Goal: Task Accomplishment & Management: Complete application form

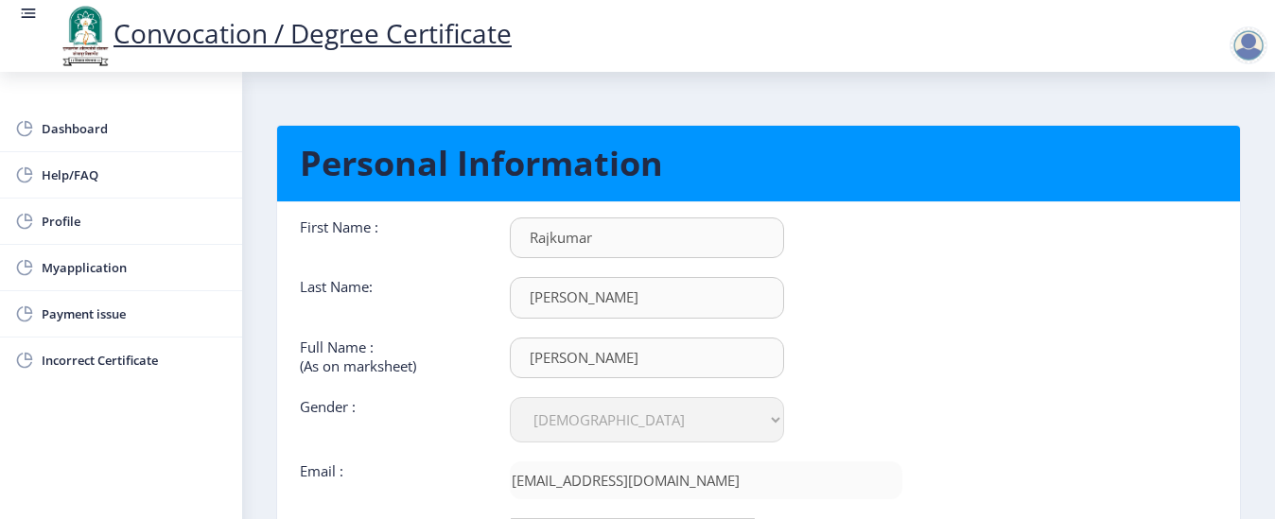
select select "[DEMOGRAPHIC_DATA]"
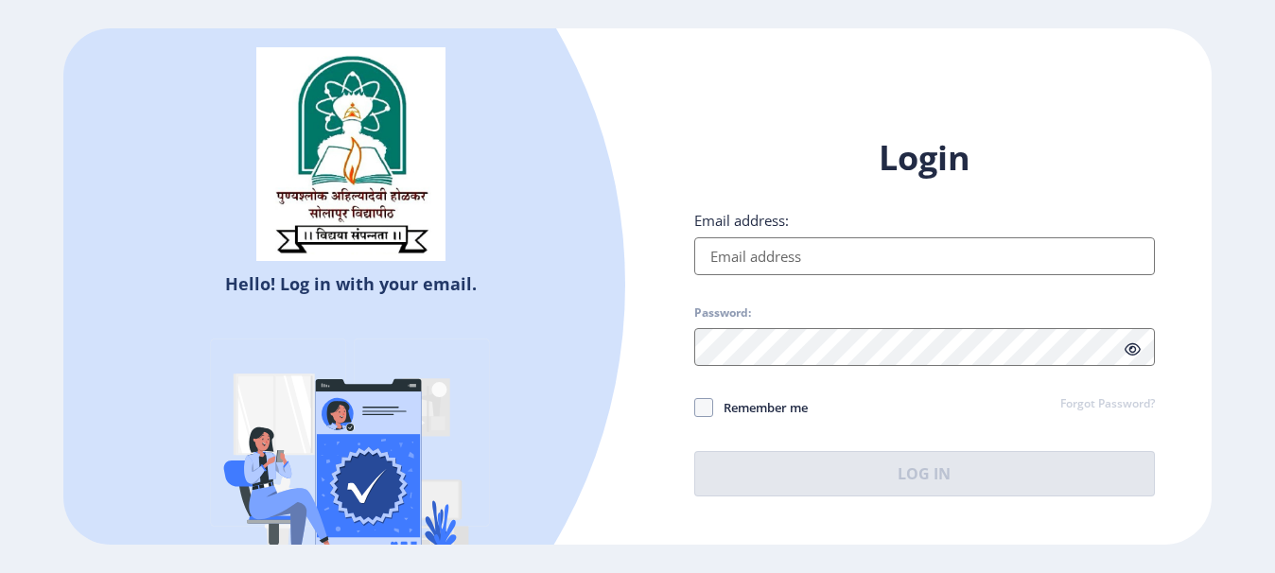
click at [820, 255] on input "Email address:" at bounding box center [924, 256] width 461 height 38
type input "[EMAIL_ADDRESS][DOMAIN_NAME]"
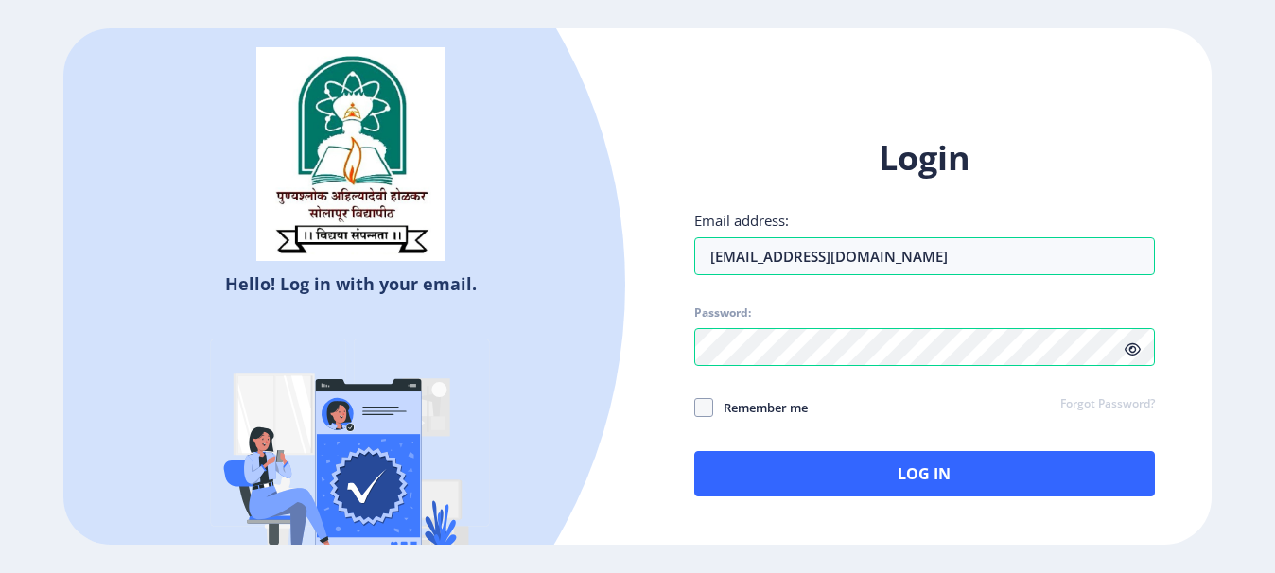
click at [1129, 346] on icon at bounding box center [1132, 349] width 16 height 14
click at [709, 409] on span at bounding box center [703, 407] width 19 height 19
click at [695, 409] on input "Remember me" at bounding box center [694, 408] width 1 height 1
checkbox input "true"
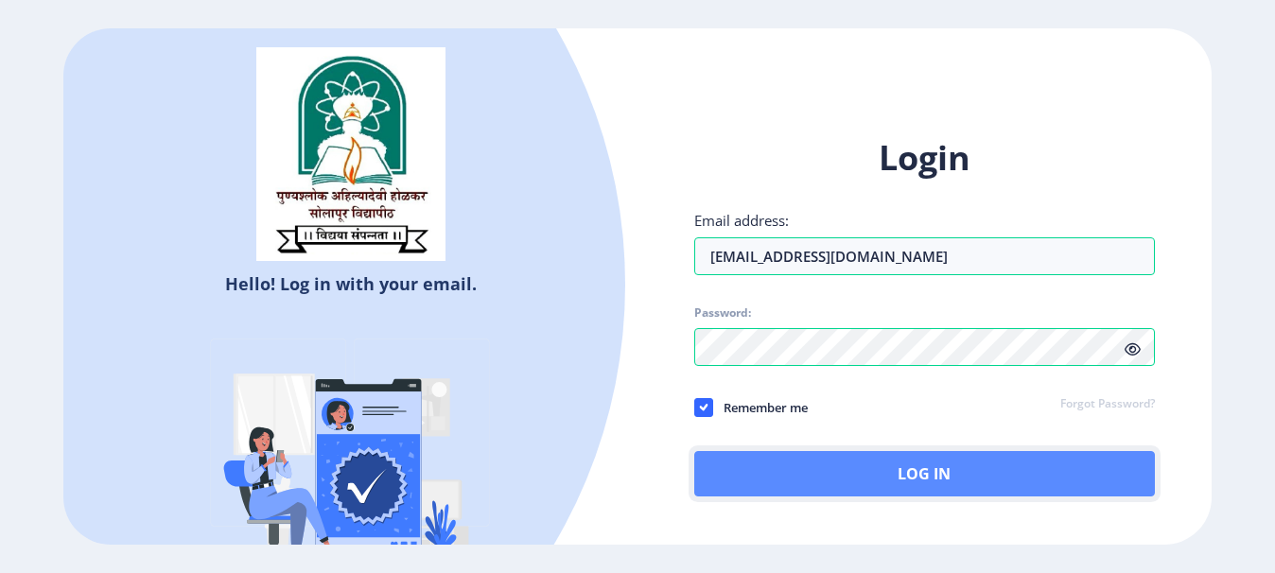
click at [890, 494] on button "Log In" at bounding box center [924, 473] width 461 height 45
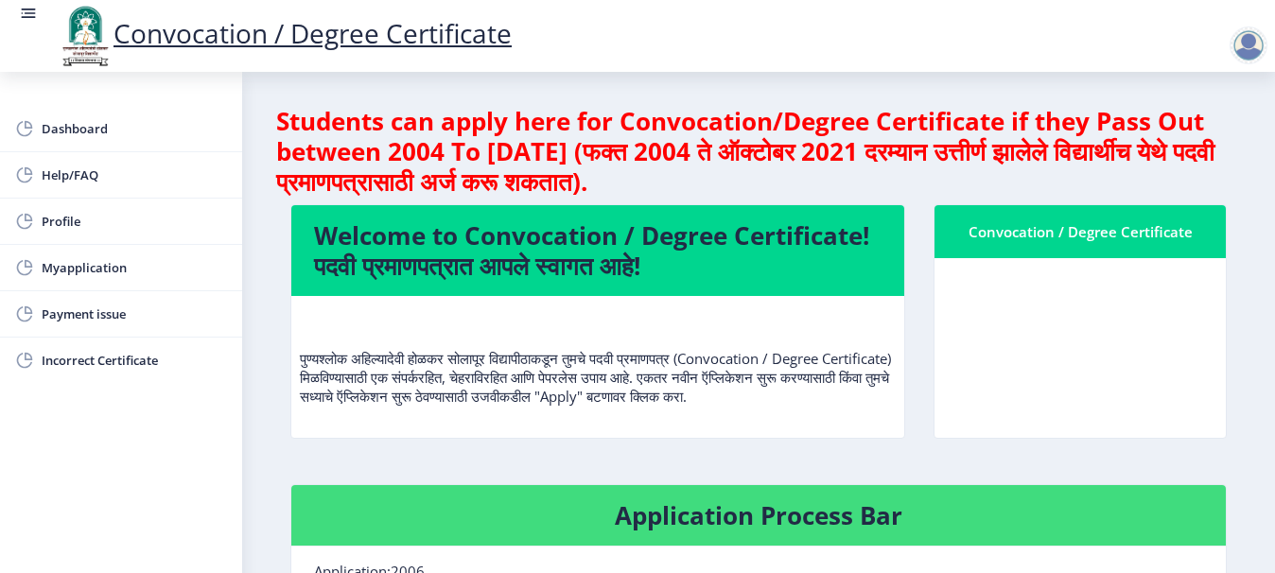
click at [1082, 241] on div "Convocation / Degree Certificate" at bounding box center [1080, 231] width 246 height 23
click at [1239, 49] on div at bounding box center [1248, 45] width 38 height 38
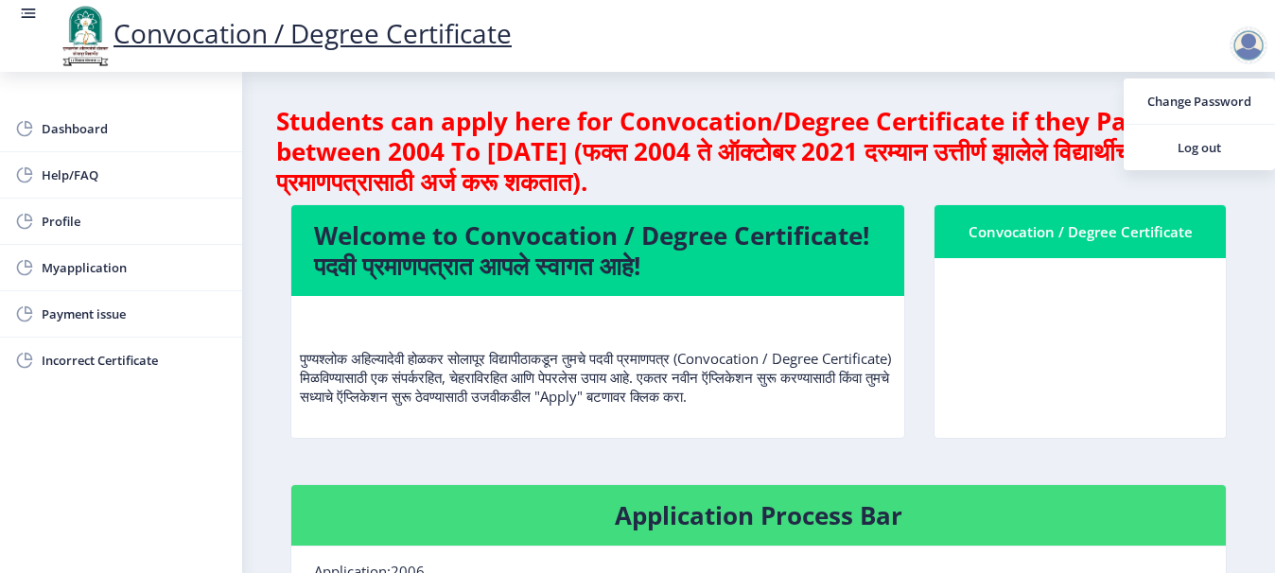
click at [1062, 465] on div "Convocation / Degree Certificate" at bounding box center [1080, 334] width 322 height 261
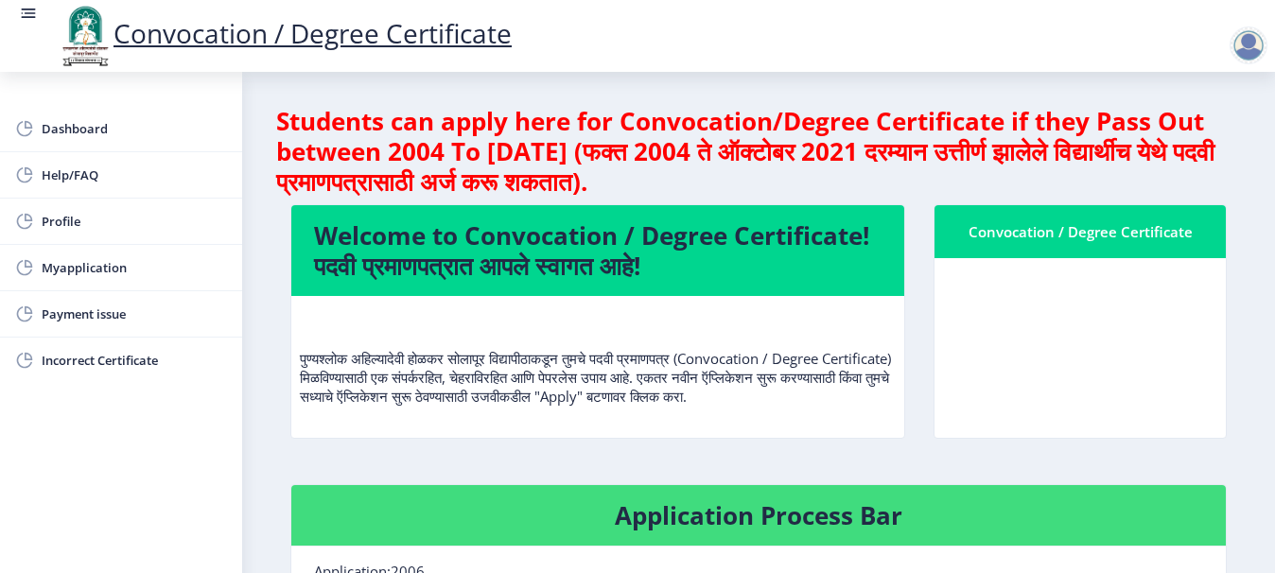
click at [1175, 547] on nb-card-header "Application Process Bar" at bounding box center [758, 515] width 934 height 61
drag, startPoint x: 1272, startPoint y: 1, endPoint x: 913, endPoint y: 23, distance: 360.0
click at [913, 23] on div "Convocation / Degree Certificate" at bounding box center [656, 36] width 1275 height 64
click at [1182, 55] on div "Convocation / Degree Certificate" at bounding box center [656, 36] width 1275 height 64
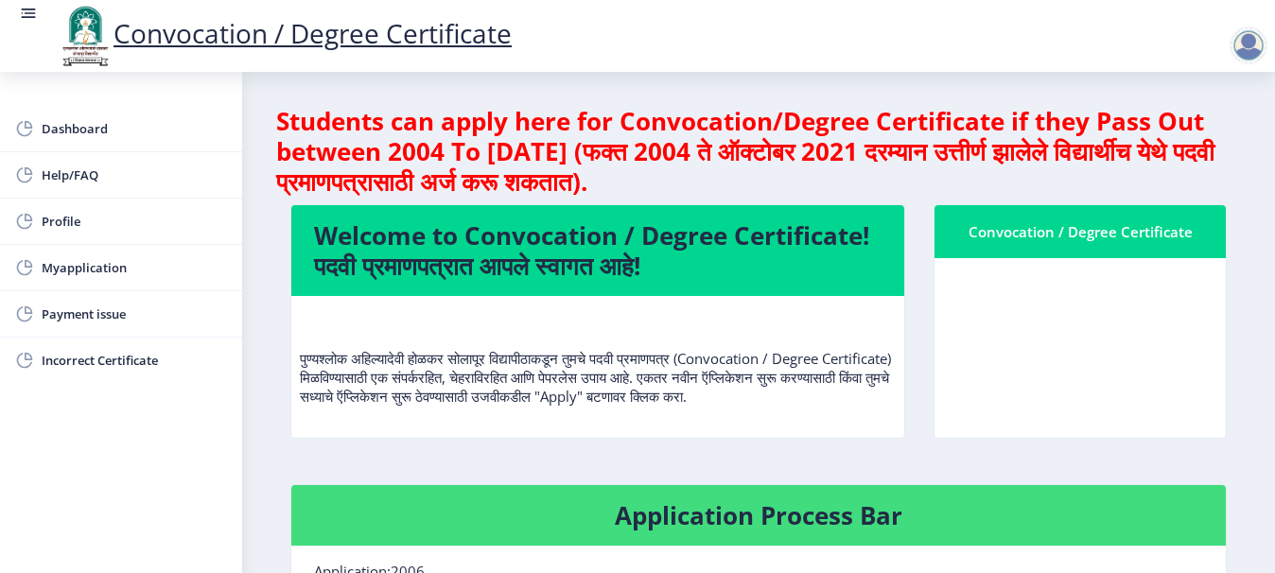
click at [1194, 318] on nb-card-body at bounding box center [1079, 348] width 291 height 180
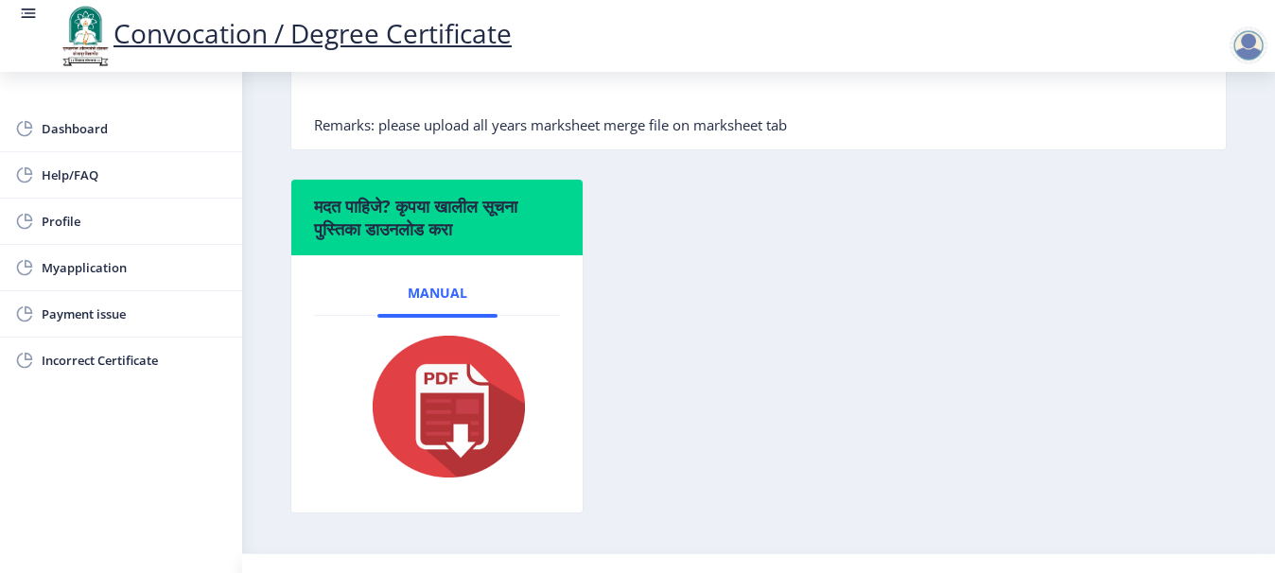
scroll to position [605, 0]
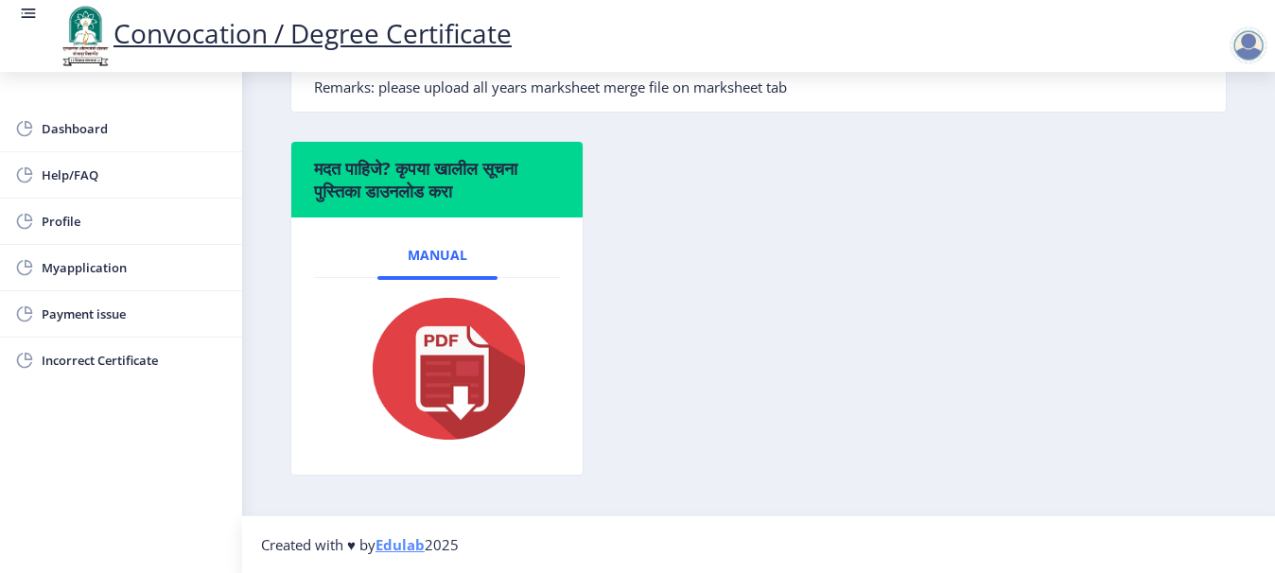
click at [1194, 318] on div "मदत पाहिजे? कृपया खालील सूचना पुस्तिका डाउनलोड करा Manual" at bounding box center [758, 322] width 965 height 363
click at [832, 252] on div "मदत पाहिजे? कृपया खालील सूचना पुस्तिका डाउनलोड करा Manual" at bounding box center [758, 322] width 965 height 363
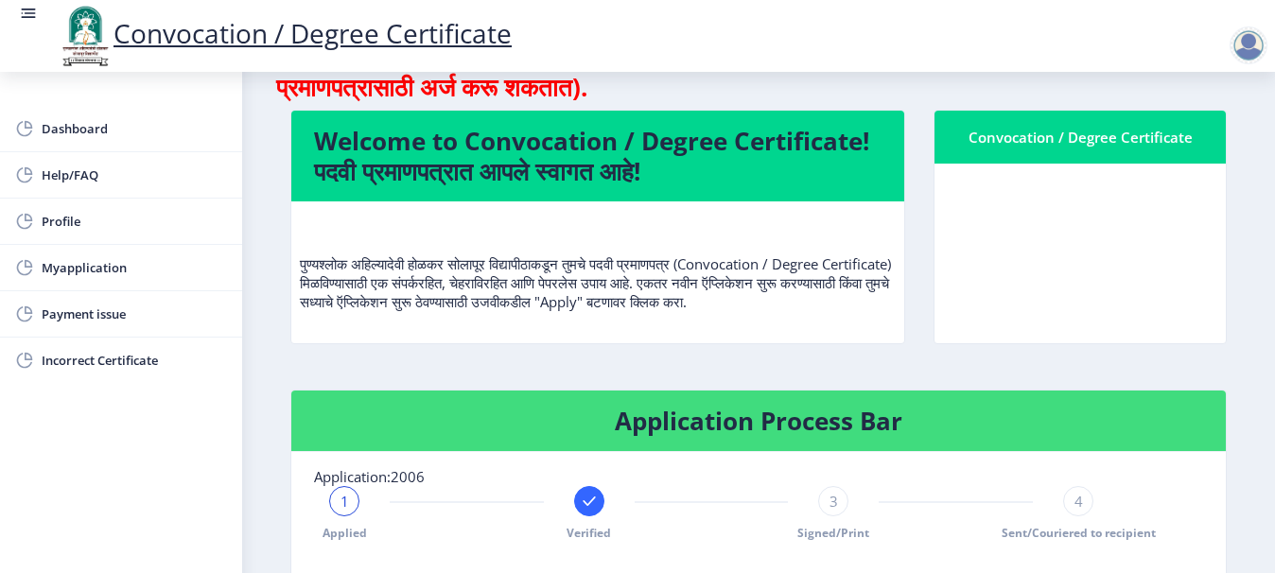
scroll to position [0, 0]
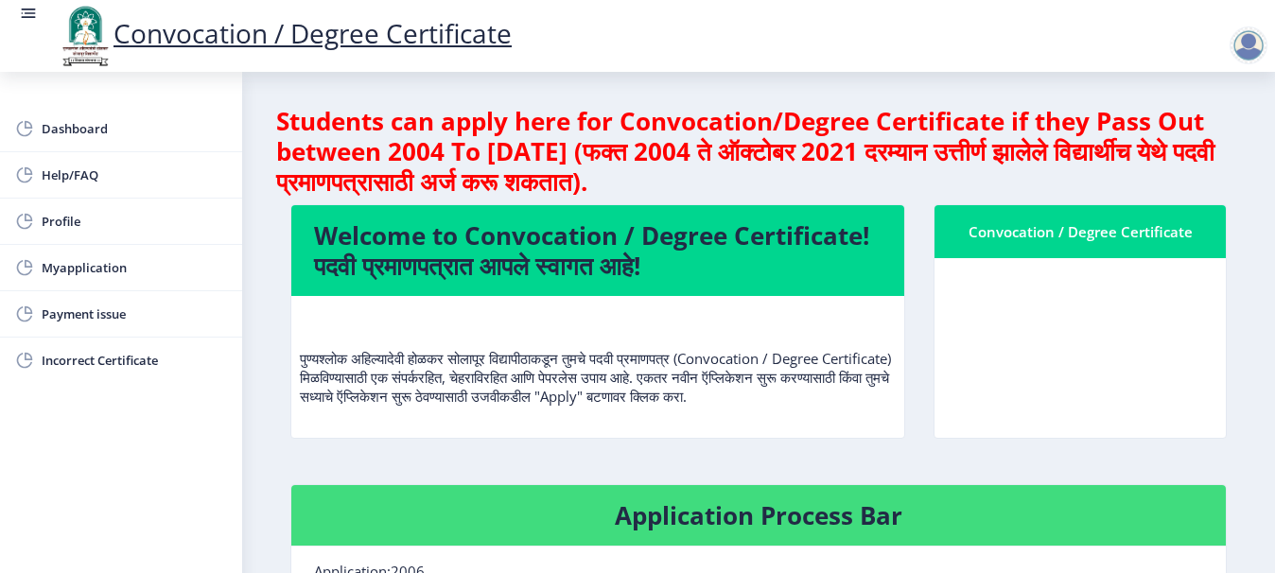
click at [956, 252] on nb-card-header "Convocation / Degree Certificate" at bounding box center [1079, 231] width 291 height 53
click at [1002, 243] on nb-card-header "Convocation / Degree Certificate" at bounding box center [1079, 231] width 291 height 53
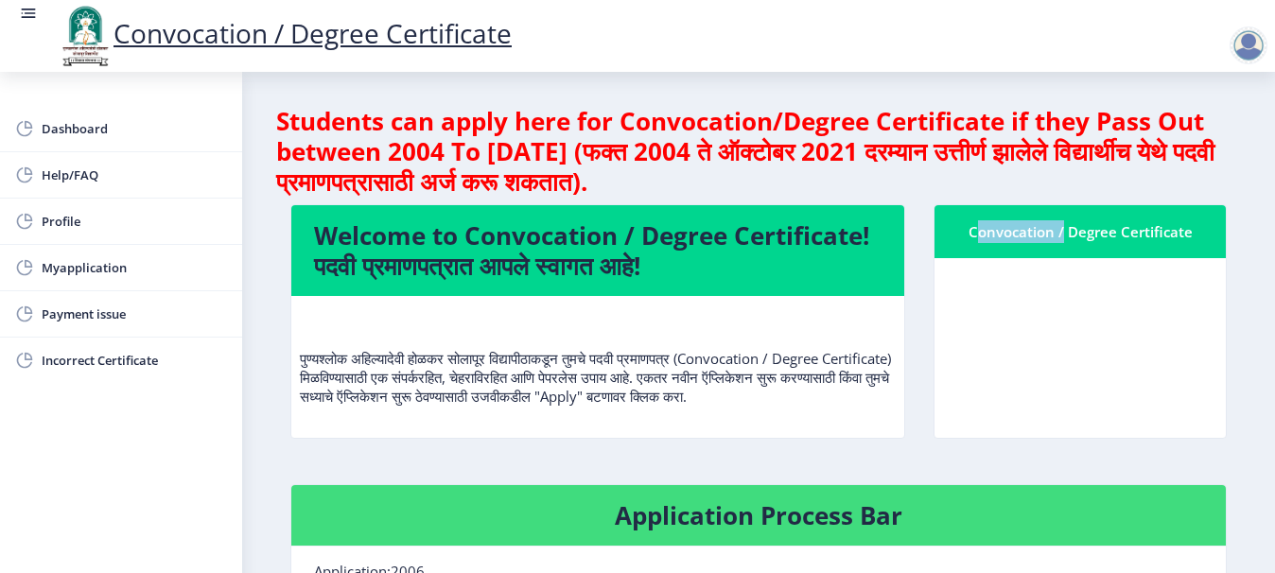
click at [1002, 243] on nb-card-header "Convocation / Degree Certificate" at bounding box center [1079, 231] width 291 height 53
click at [63, 131] on span "Dashboard" at bounding box center [134, 128] width 185 height 23
click at [30, 17] on rect at bounding box center [29, 18] width 14 height 2
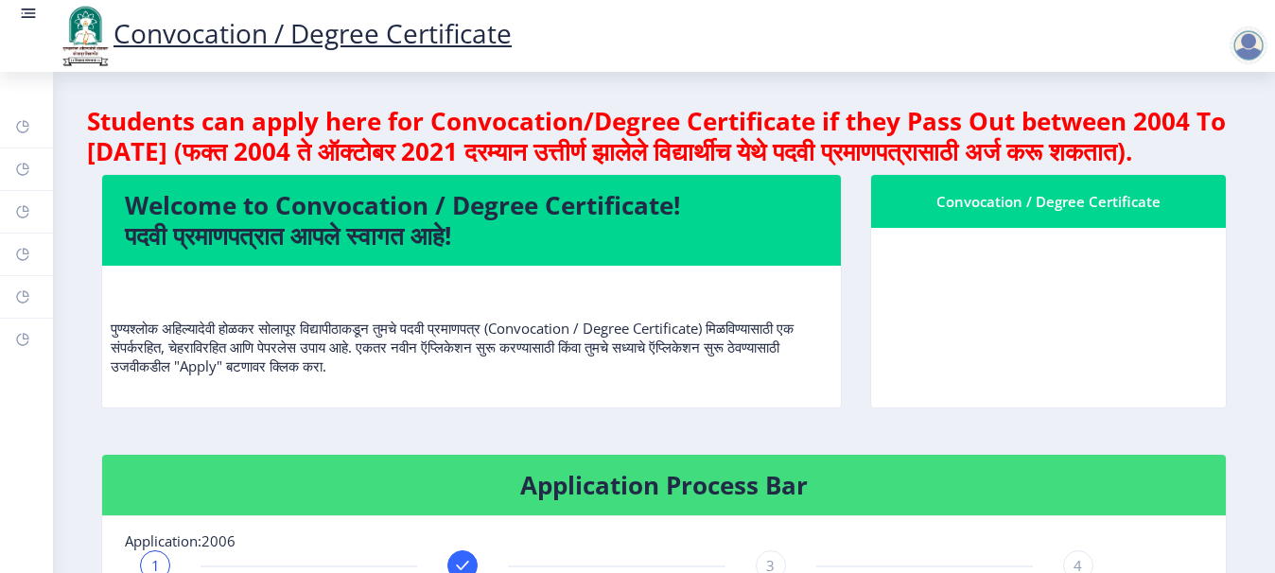
click at [30, 17] on rect at bounding box center [29, 18] width 14 height 2
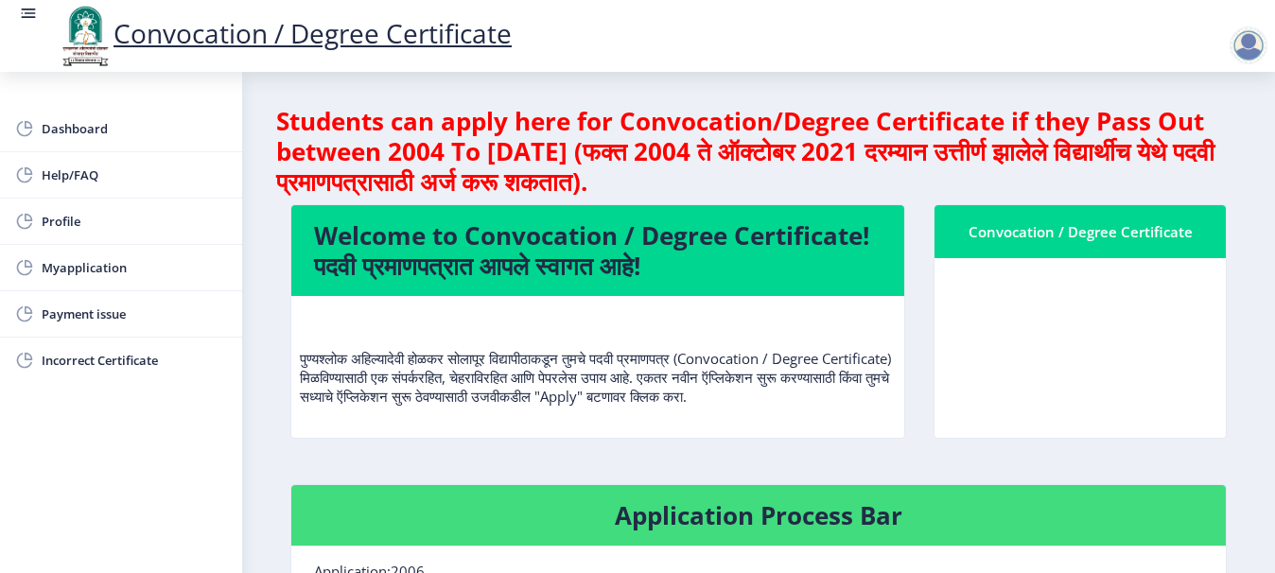
click at [30, 17] on rect at bounding box center [29, 18] width 14 height 2
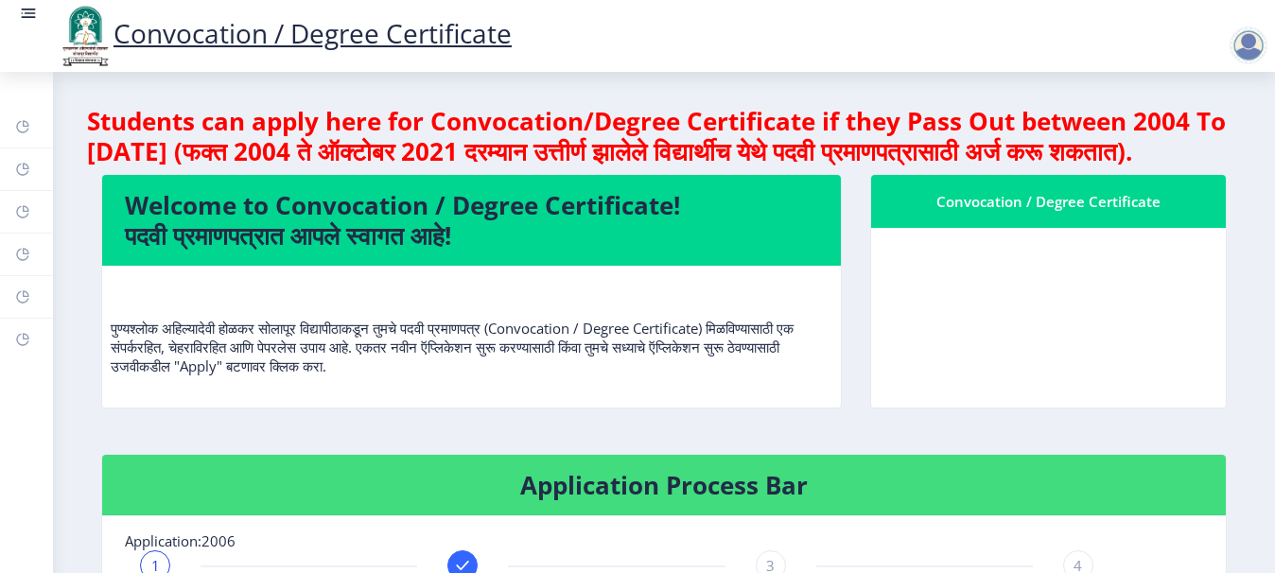
click at [1263, 42] on div at bounding box center [1248, 45] width 38 height 38
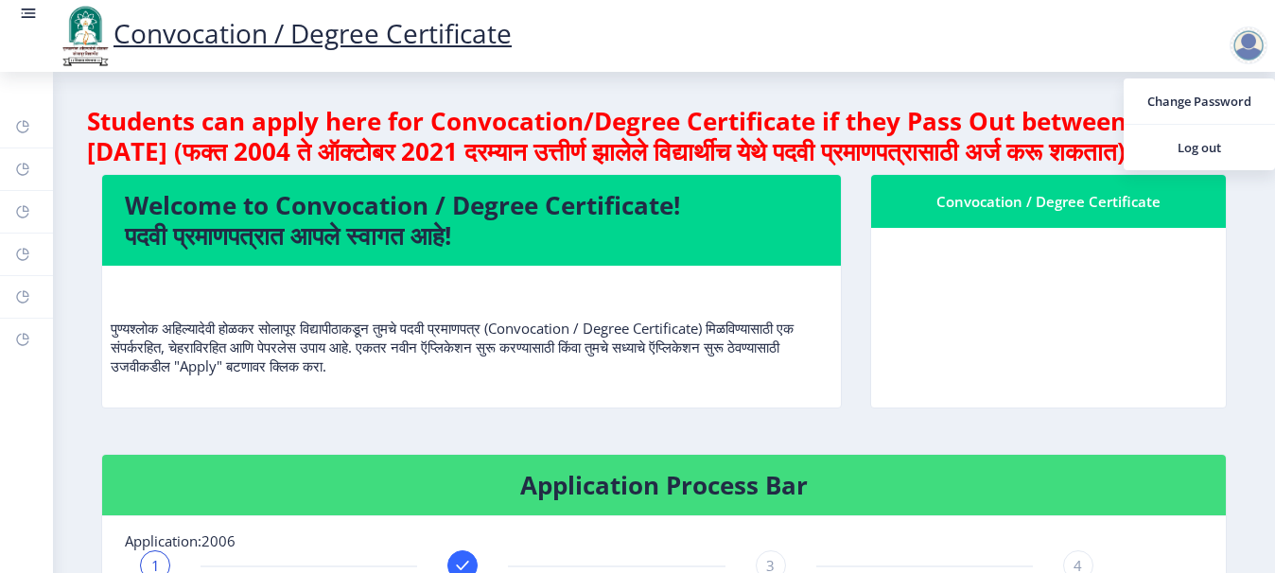
click at [1245, 316] on nb-layout-column "Students can apply here for Convocation/Degree Certificate if they Pass Out bet…" at bounding box center [664, 581] width 1222 height 1019
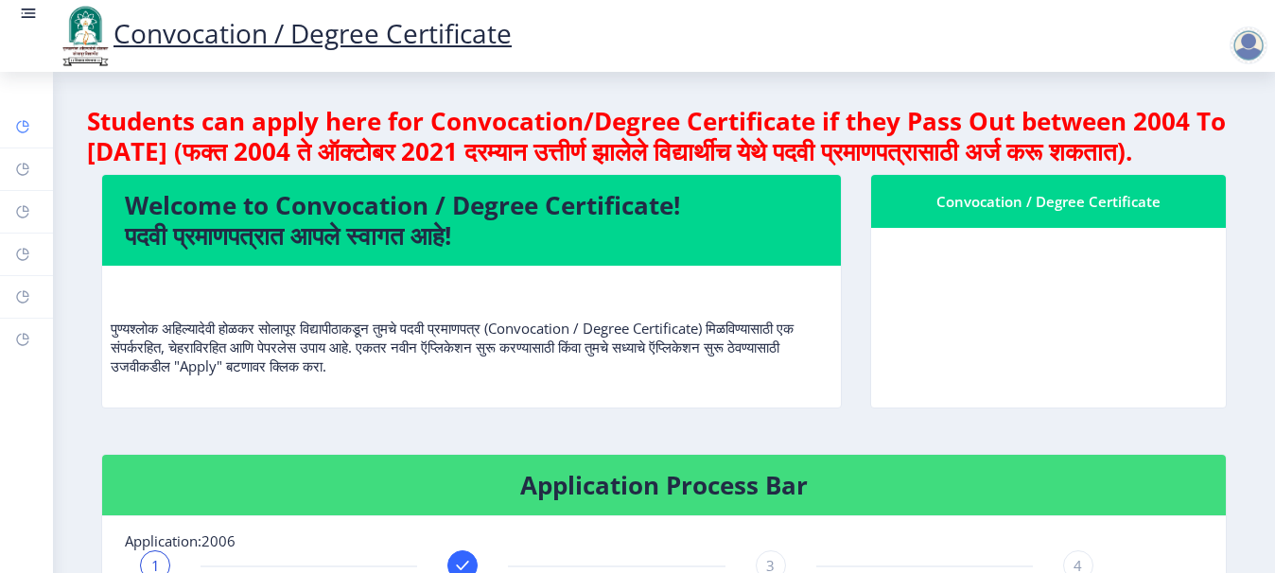
click at [29, 128] on rect at bounding box center [22, 126] width 15 height 15
click at [39, 20] on div "Convocation / Degree Certificate" at bounding box center [284, 36] width 493 height 64
click at [34, 14] on rect at bounding box center [30, 13] width 11 height 2
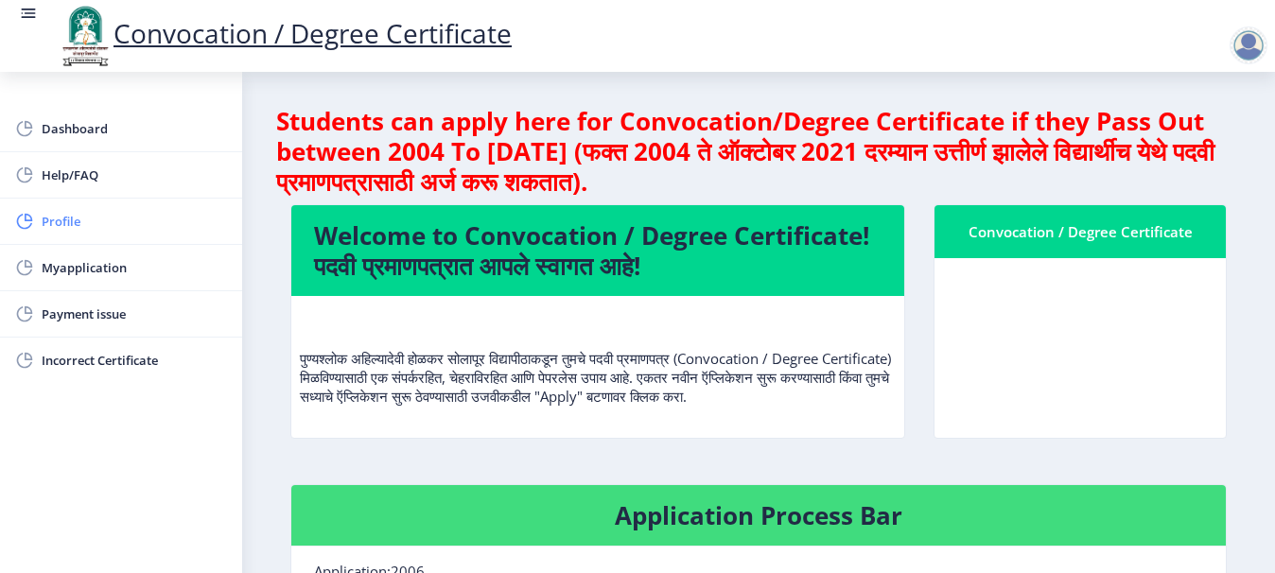
click at [83, 223] on span "Profile" at bounding box center [134, 221] width 185 height 23
select select
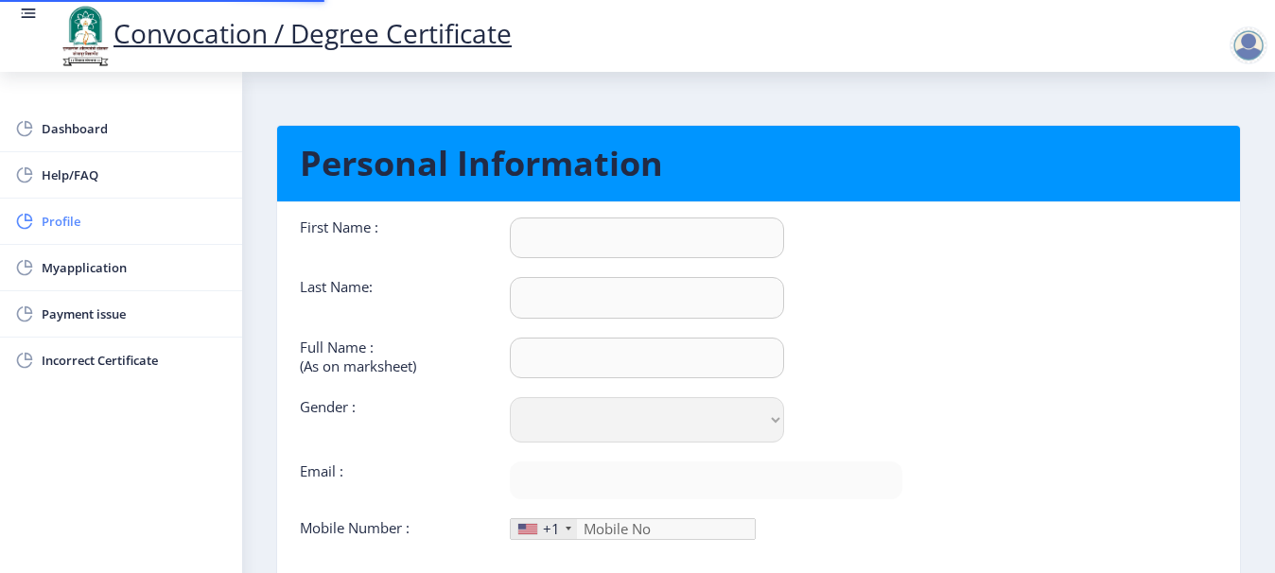
type input "Rajkumar"
type input "[PERSON_NAME]"
select select "[DEMOGRAPHIC_DATA]"
type input "[EMAIL_ADDRESS][DOMAIN_NAME]"
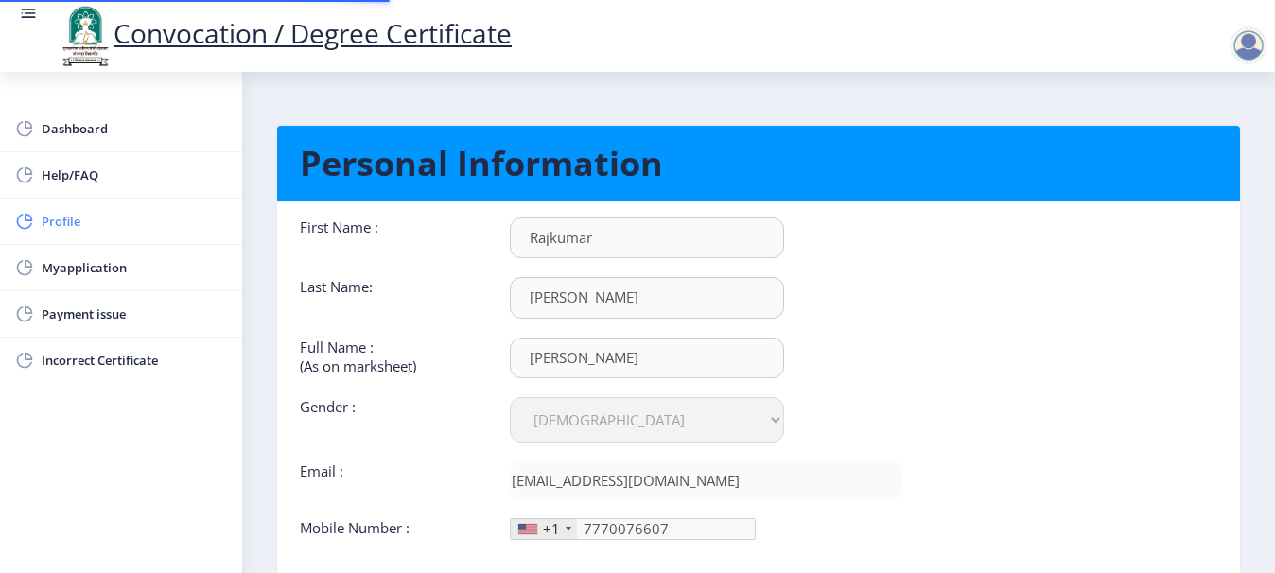
type input "777-007-66"
click at [81, 269] on span "Myapplication" at bounding box center [134, 267] width 185 height 23
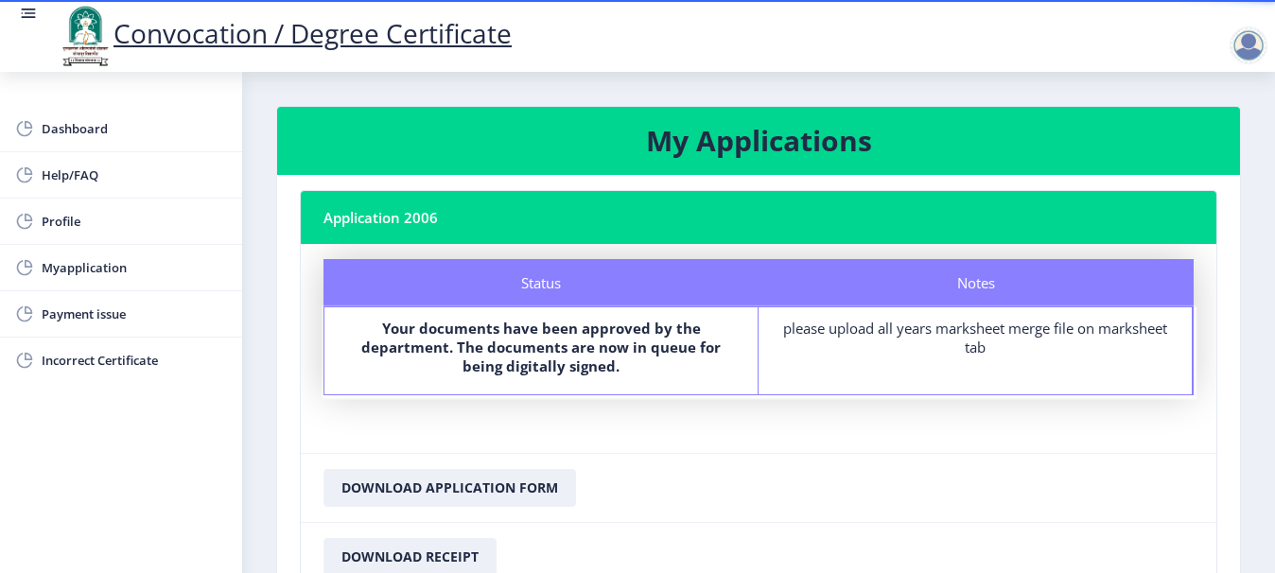
click at [1255, 511] on nb-layout-column "My Applications Application 2006 Status Notes Status Your documents have been a…" at bounding box center [758, 374] width 1033 height 604
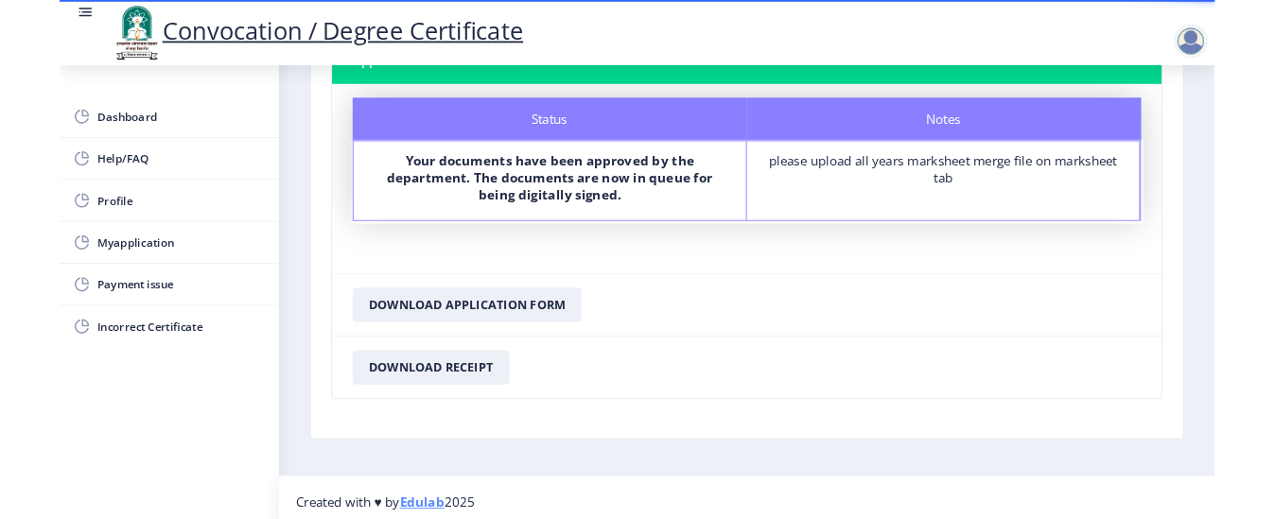
scroll to position [161, 0]
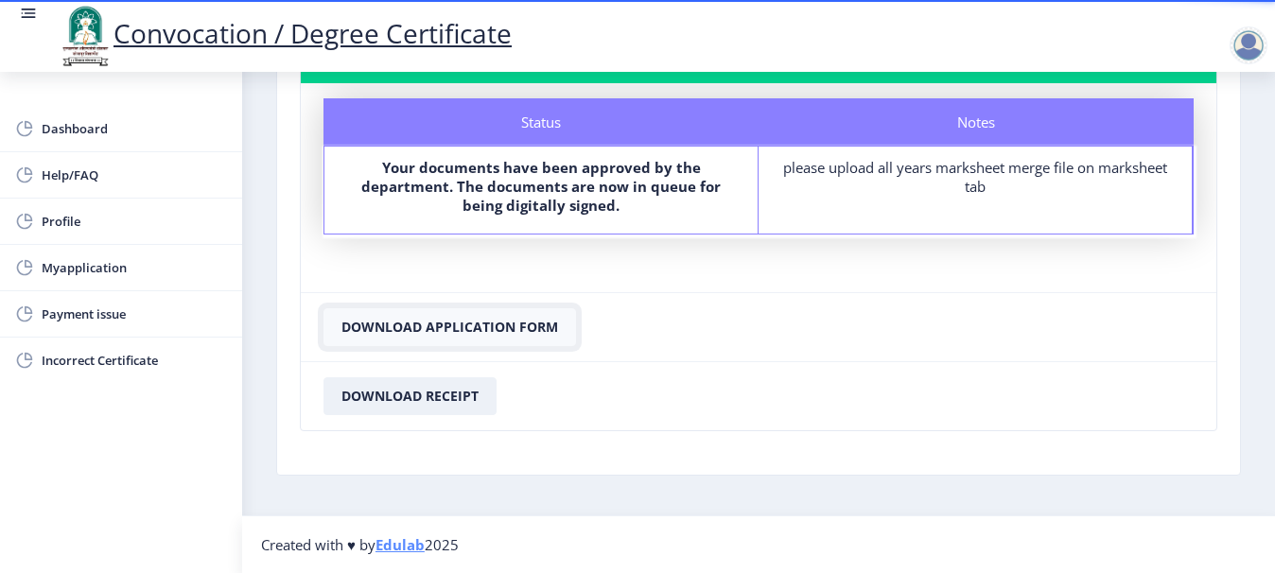
click at [537, 331] on button "Download Application Form" at bounding box center [449, 327] width 253 height 38
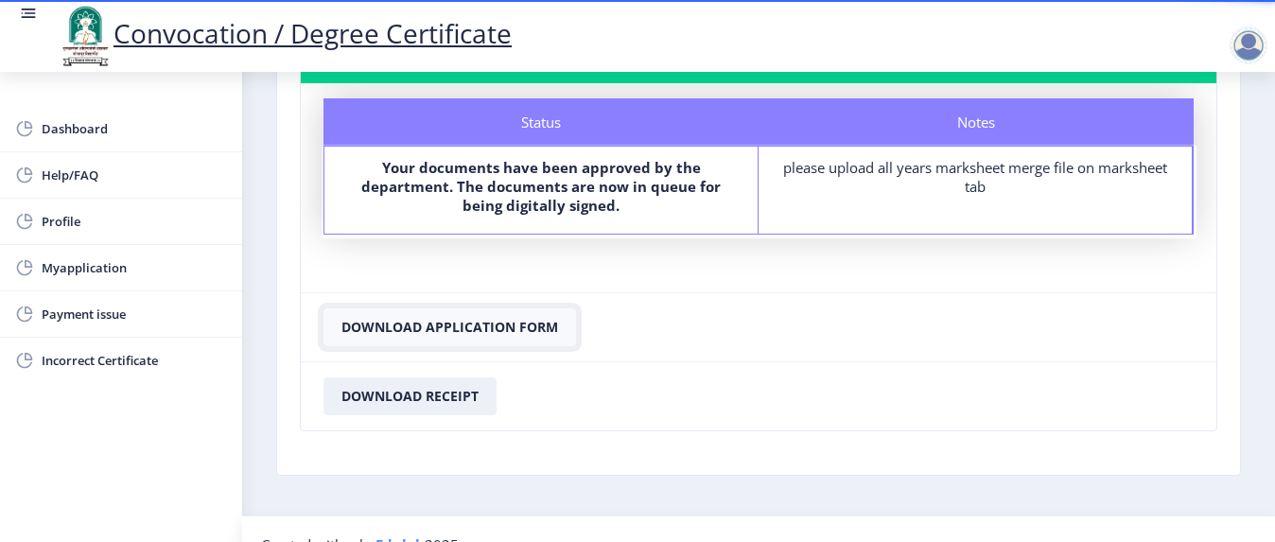
click at [488, 323] on button "Download Application Form" at bounding box center [449, 327] width 253 height 38
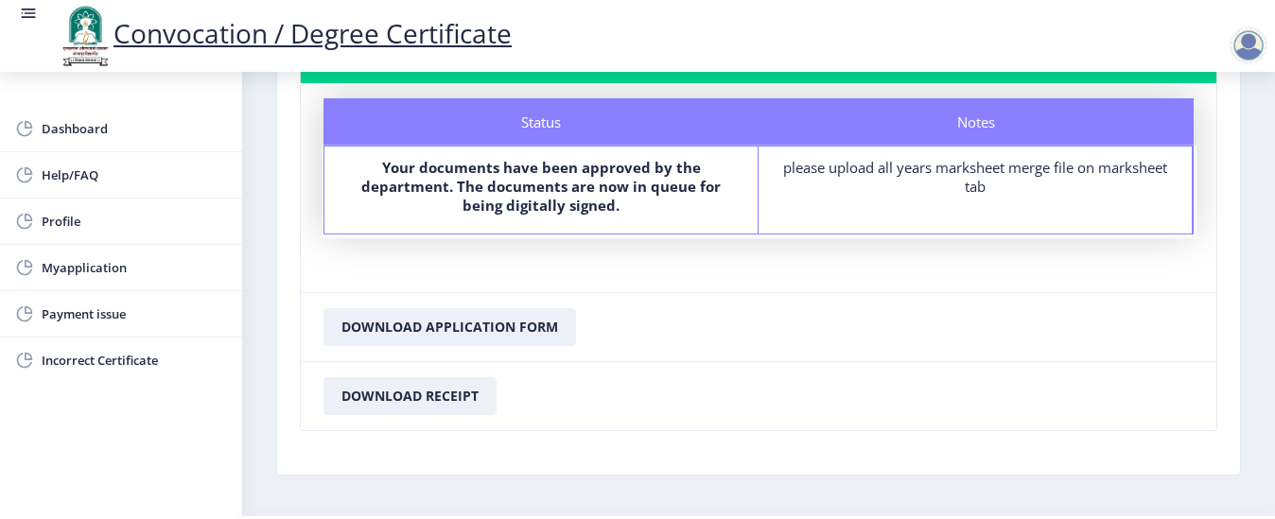
click at [1250, 44] on div at bounding box center [1248, 45] width 38 height 38
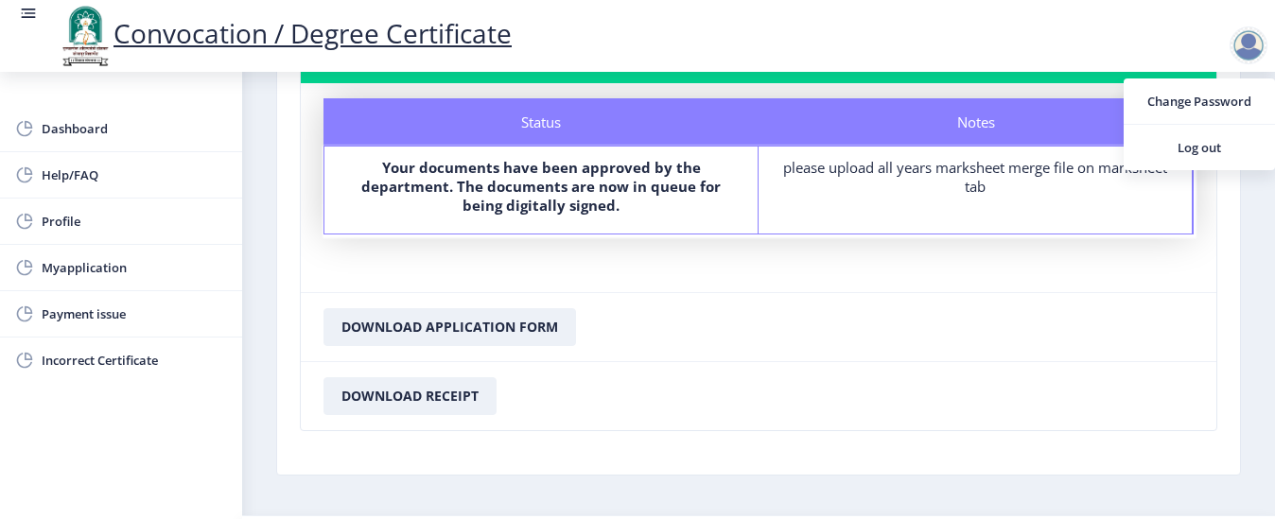
click at [961, 165] on div "please upload all years marksheet merge file on marksheet tab" at bounding box center [974, 177] width 399 height 38
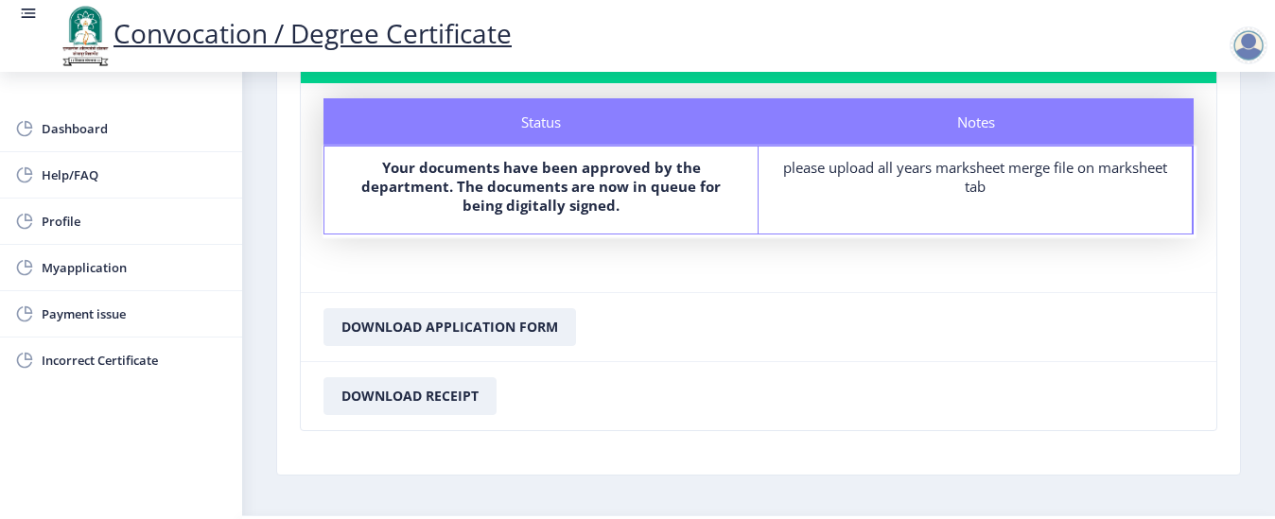
click at [932, 176] on div "please upload all years marksheet merge file on marksheet tab" at bounding box center [974, 177] width 399 height 38
click at [969, 114] on div "Notes" at bounding box center [975, 121] width 435 height 47
click at [81, 183] on span "Help/FAQ" at bounding box center [134, 175] width 185 height 23
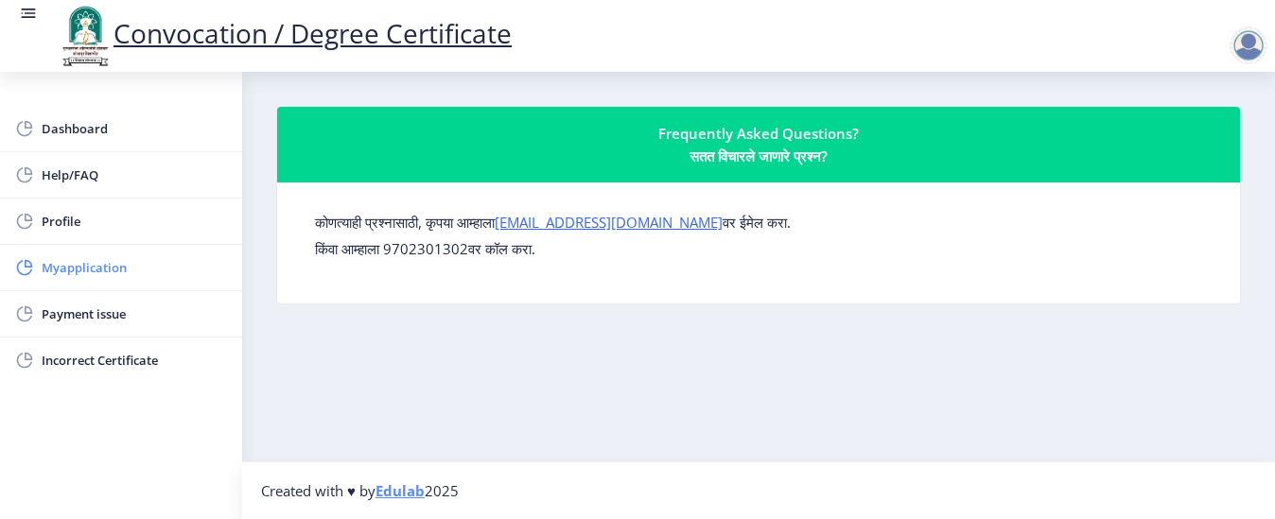
click at [97, 273] on span "Myapplication" at bounding box center [134, 267] width 185 height 23
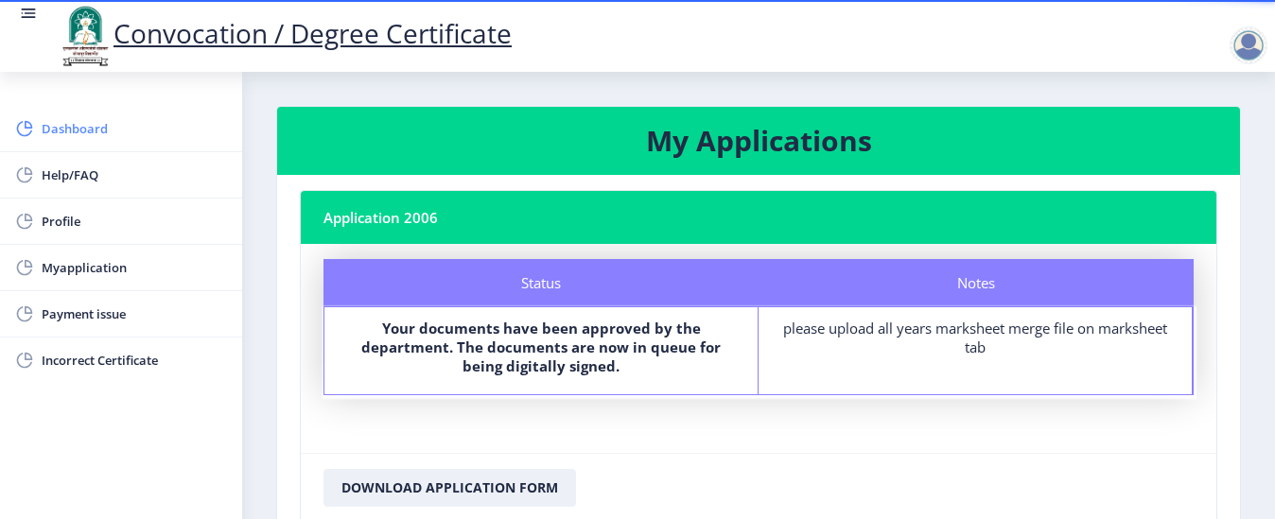
click at [111, 130] on span "Dashboard" at bounding box center [134, 128] width 185 height 23
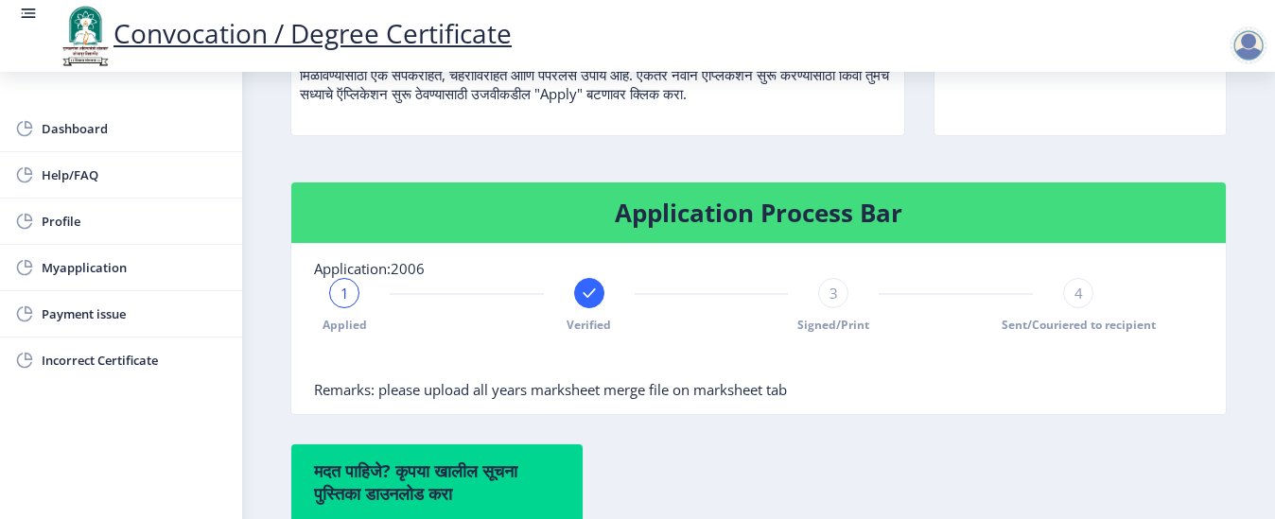
scroll to position [340, 0]
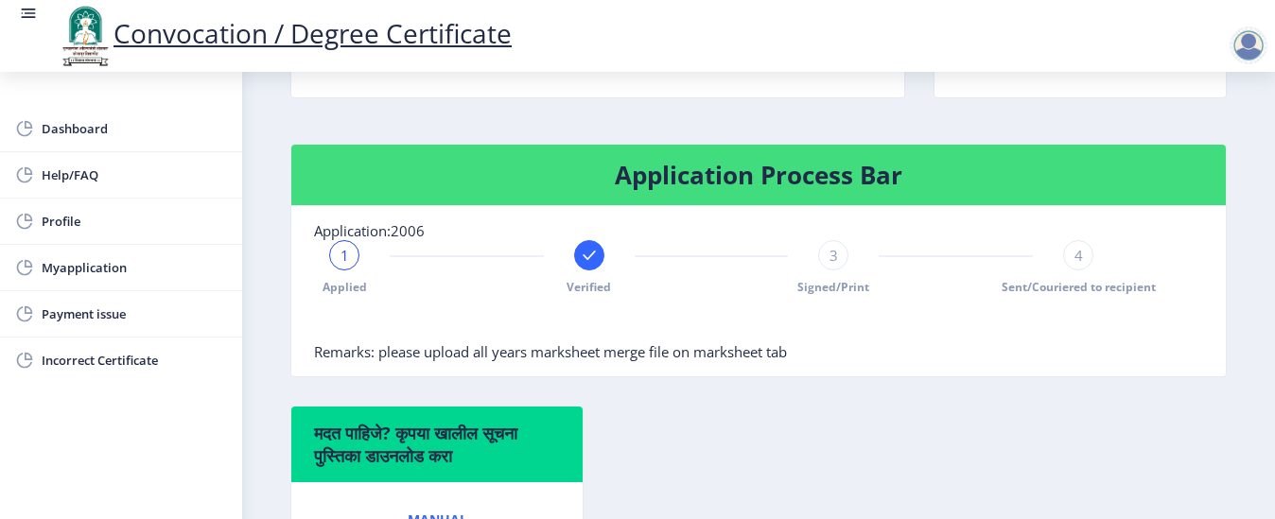
click at [558, 361] on span "Remarks: please upload all years marksheet merge file on marksheet tab" at bounding box center [550, 351] width 473 height 19
click at [836, 270] on div "3" at bounding box center [833, 255] width 30 height 30
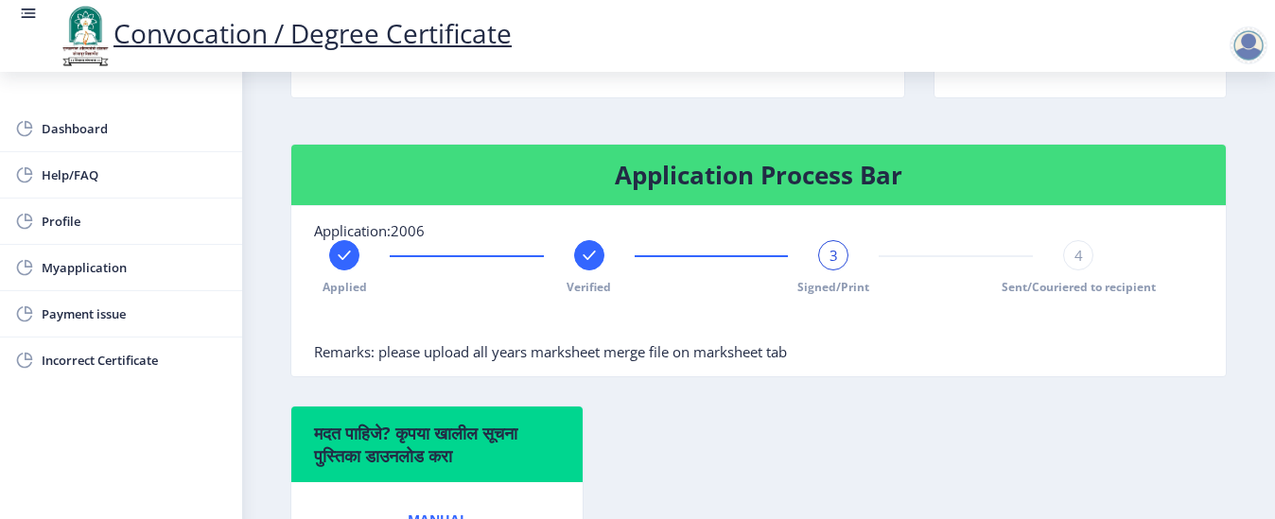
click at [836, 270] on div "3" at bounding box center [833, 255] width 30 height 30
click at [1056, 274] on div "Applied Verified 3 Signed/Print 4 Sent/Couriered to recipient" at bounding box center [711, 267] width 794 height 55
click at [349, 265] on rect at bounding box center [344, 255] width 19 height 19
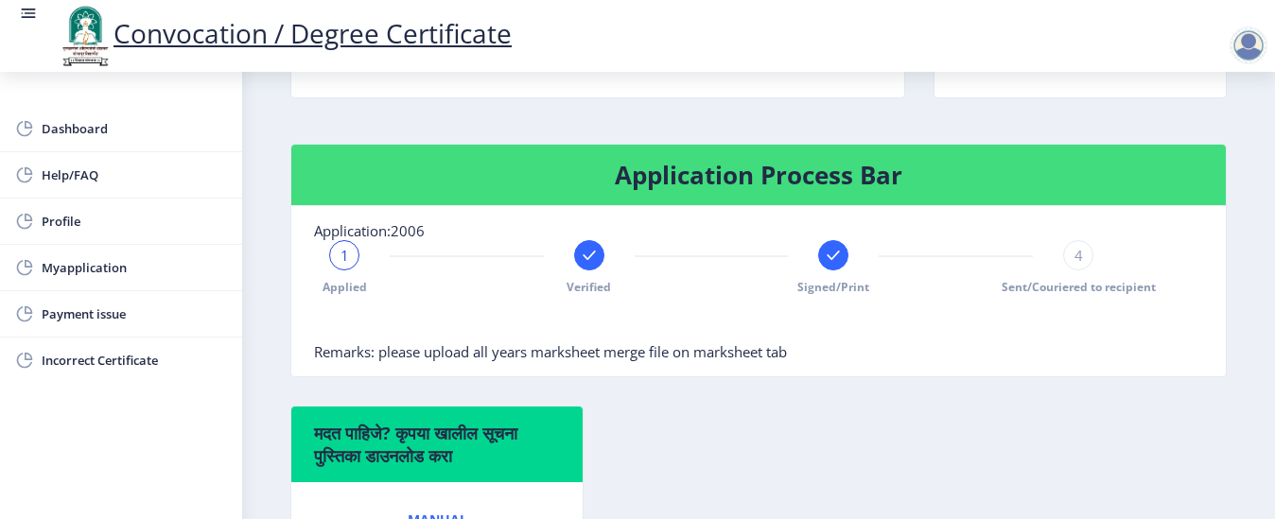
click at [349, 270] on div "1" at bounding box center [344, 255] width 30 height 30
click at [588, 265] on rect at bounding box center [589, 255] width 19 height 19
click at [833, 265] on rect at bounding box center [833, 255] width 19 height 19
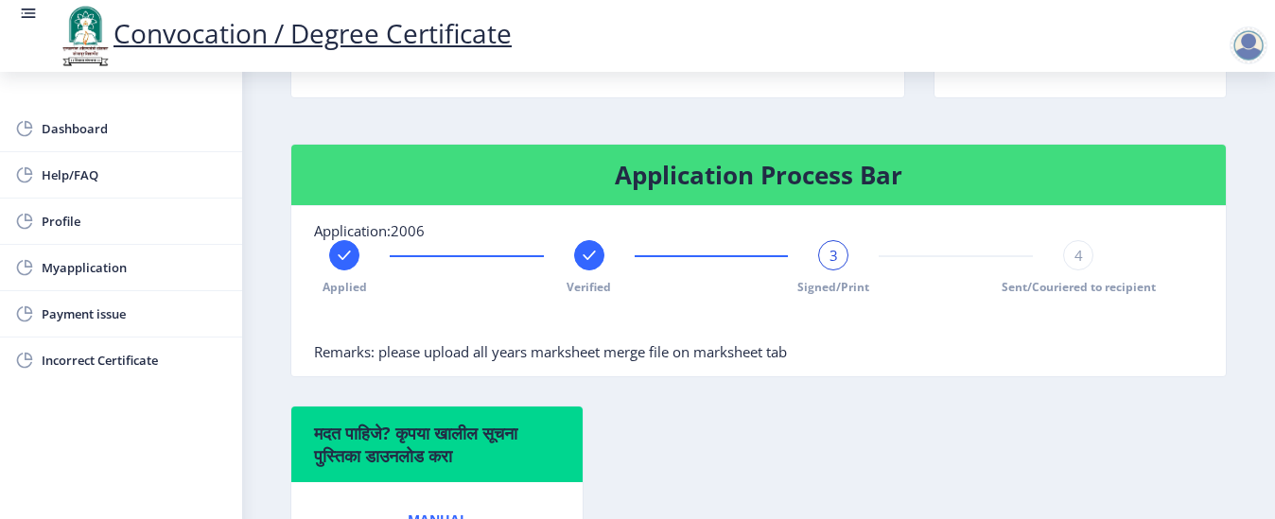
click at [842, 270] on div "3" at bounding box center [833, 255] width 30 height 30
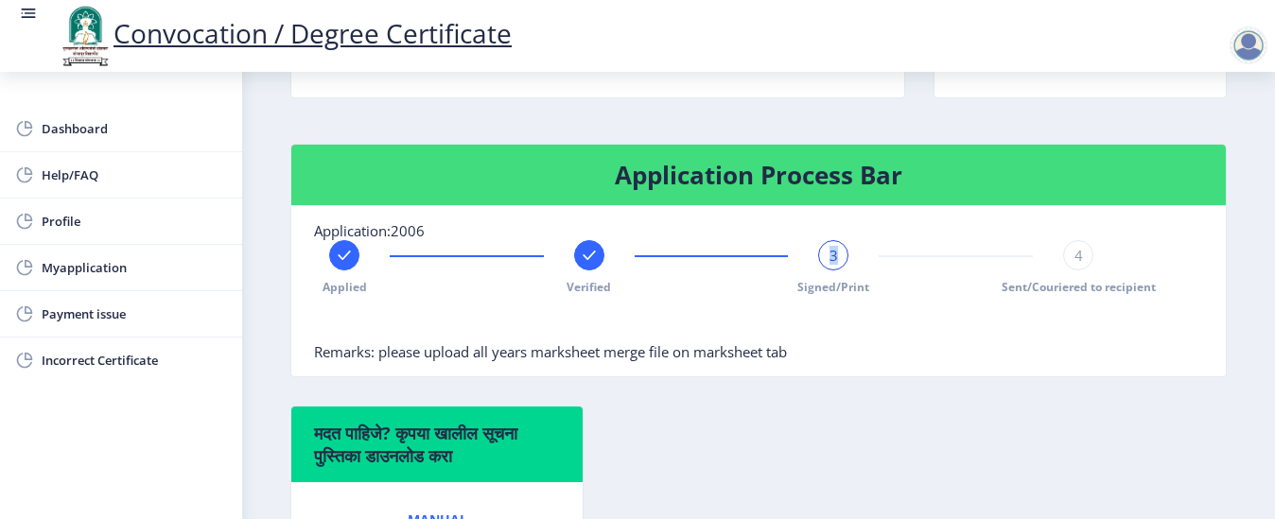
click at [842, 270] on div "3" at bounding box center [833, 255] width 30 height 30
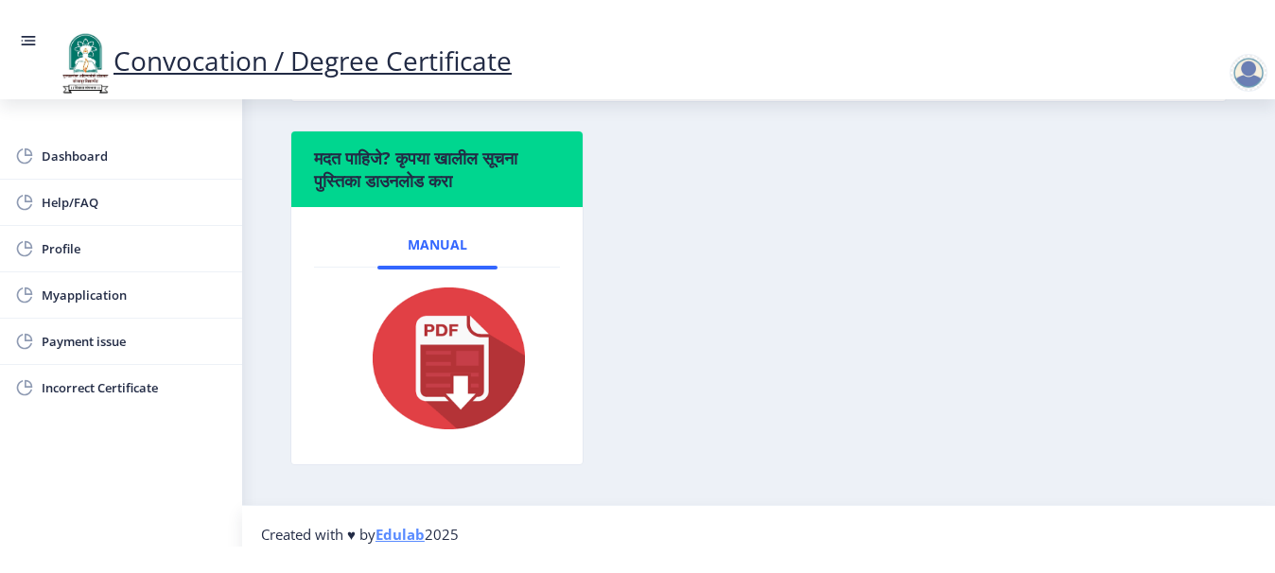
scroll to position [678, 0]
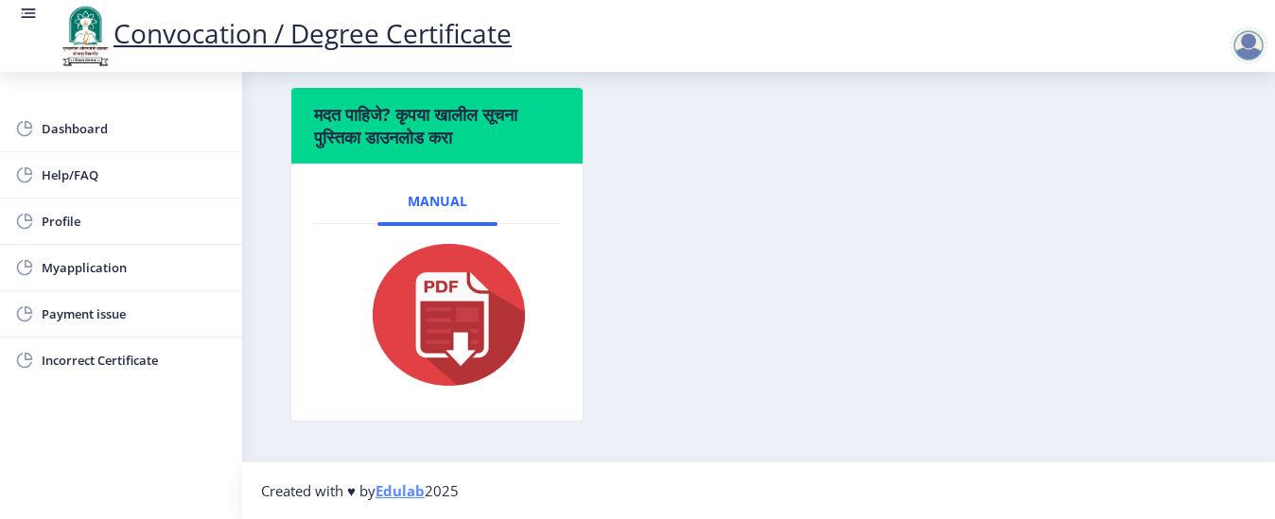
click at [403, 496] on link "Edulab" at bounding box center [399, 490] width 49 height 19
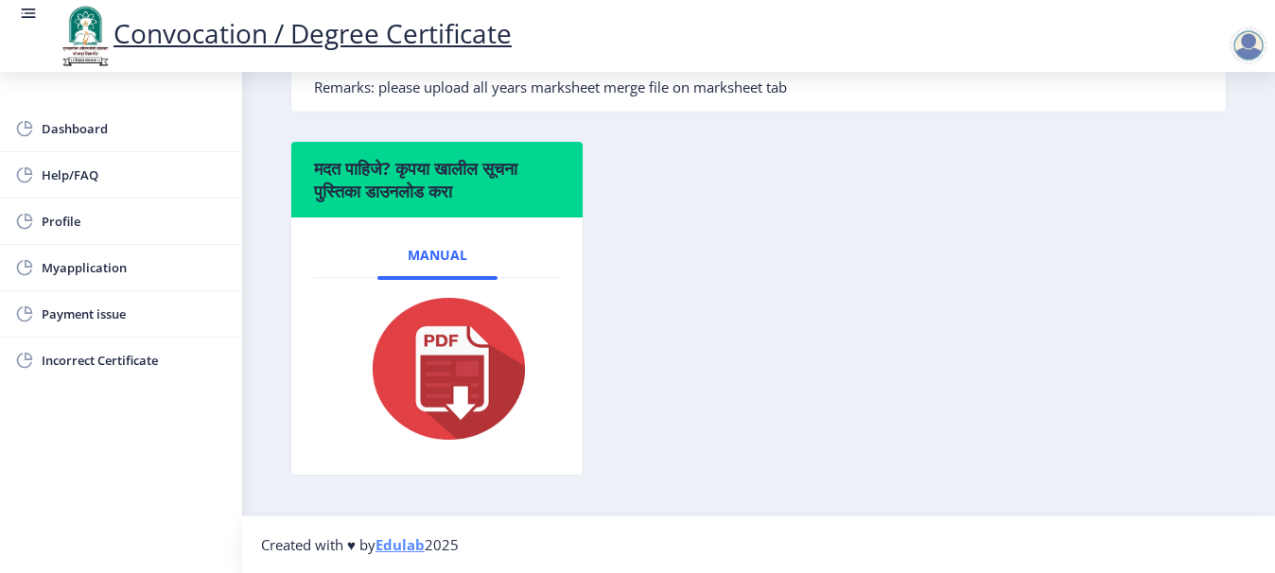
scroll to position [624, 0]
click at [419, 549] on link "Edulab" at bounding box center [399, 544] width 49 height 19
click at [82, 268] on span "Myapplication" at bounding box center [134, 267] width 185 height 23
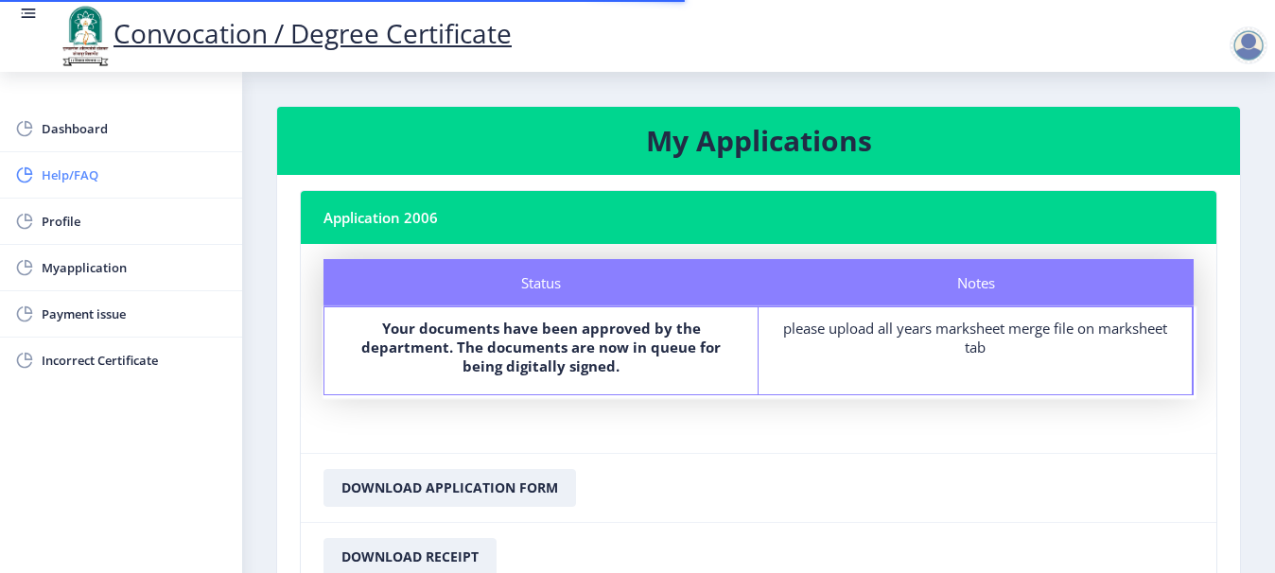
click at [88, 173] on span "Help/FAQ" at bounding box center [134, 175] width 185 height 23
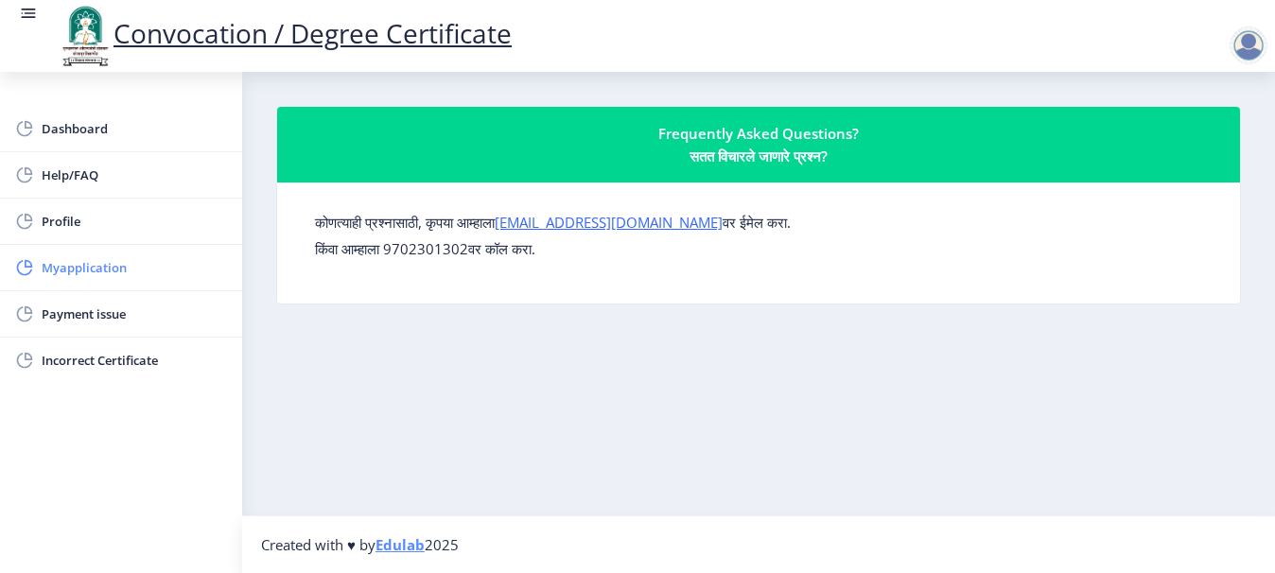
click at [101, 274] on span "Myapplication" at bounding box center [134, 267] width 185 height 23
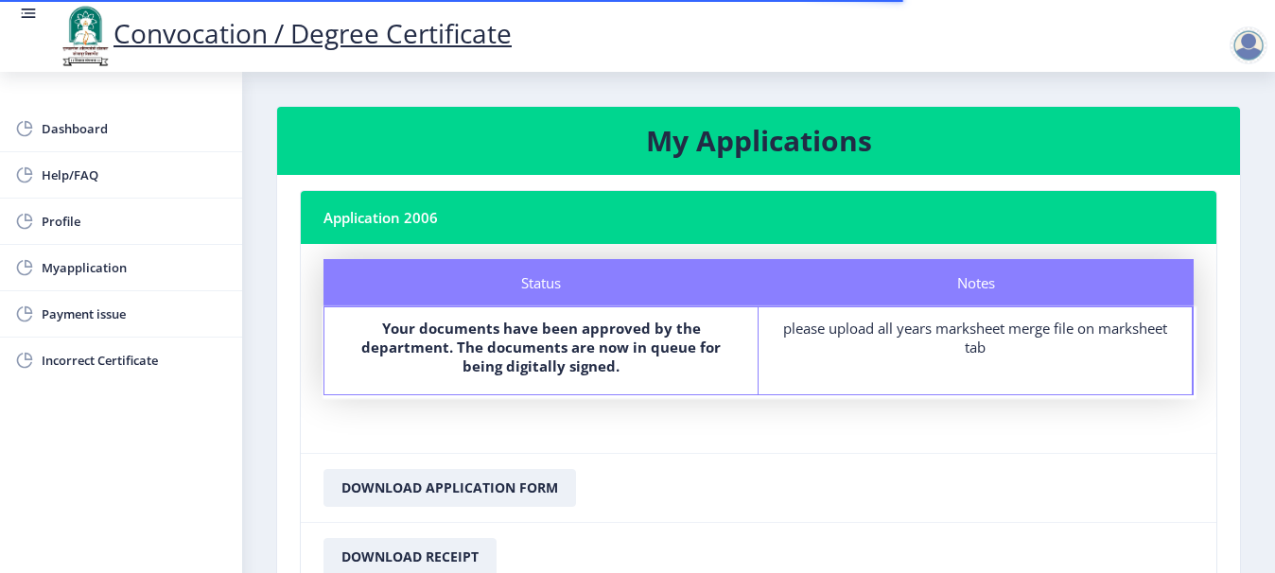
click at [694, 479] on nb-card-footer "Download Application Form" at bounding box center [758, 487] width 915 height 69
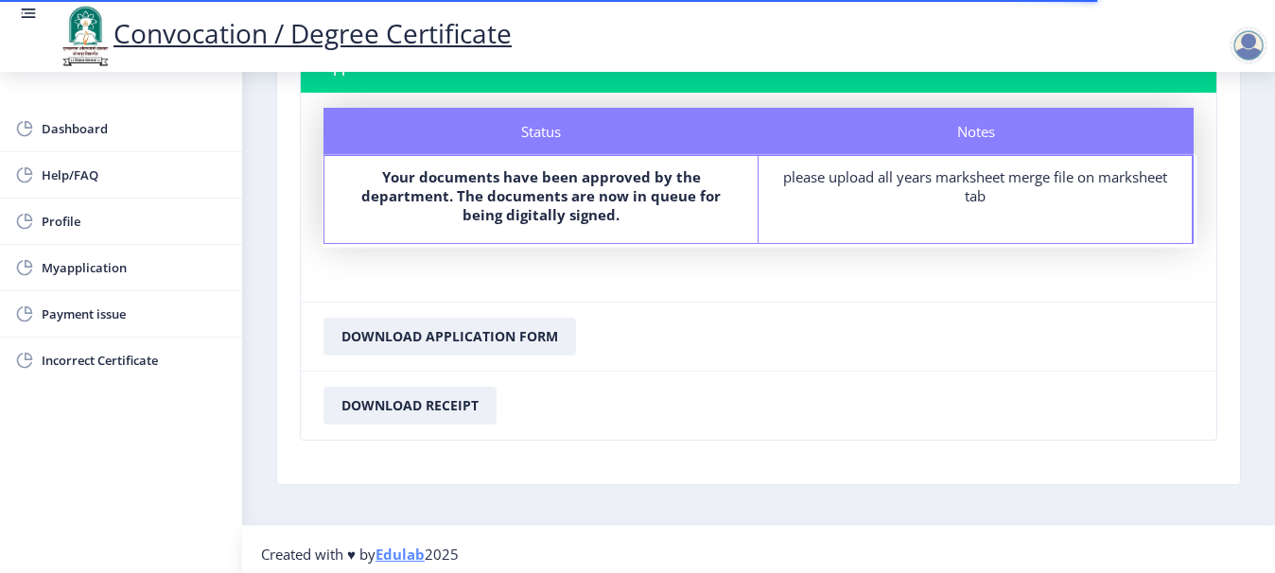
scroll to position [161, 0]
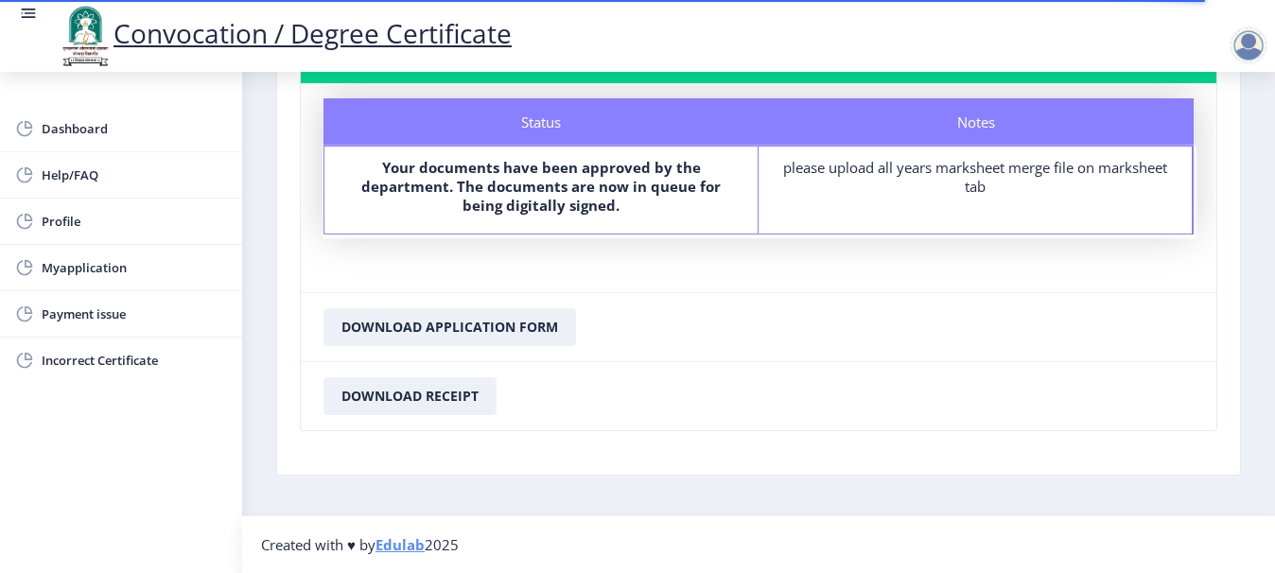
click at [398, 546] on link "Edulab" at bounding box center [399, 544] width 49 height 19
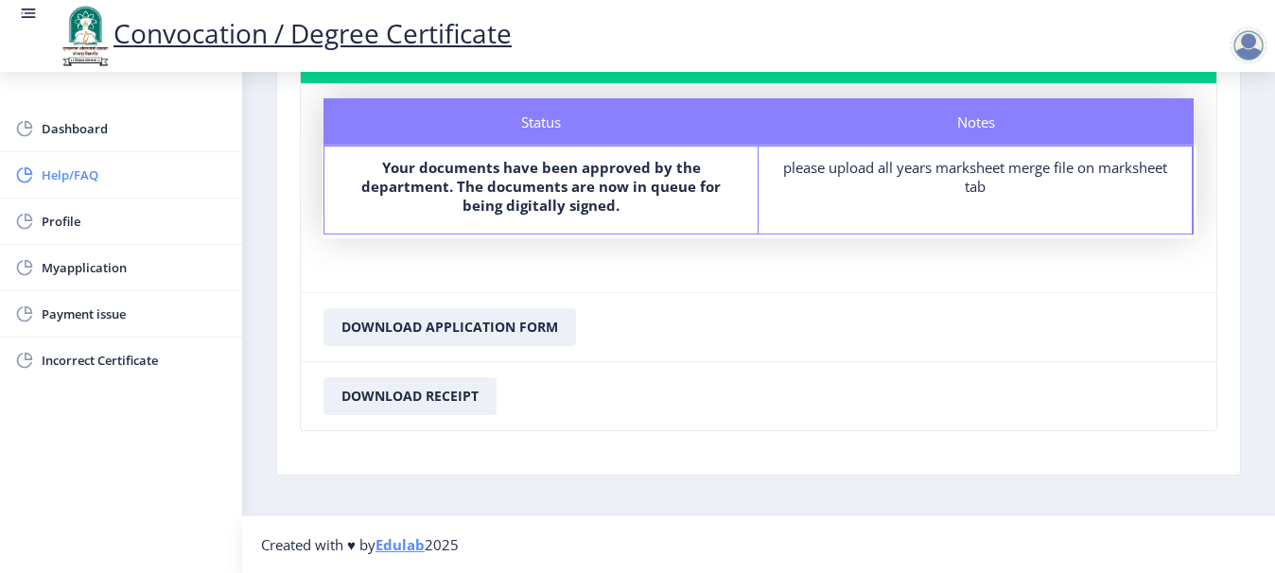
click at [78, 184] on span "Help/FAQ" at bounding box center [134, 175] width 185 height 23
